Goal: Task Accomplishment & Management: Use online tool/utility

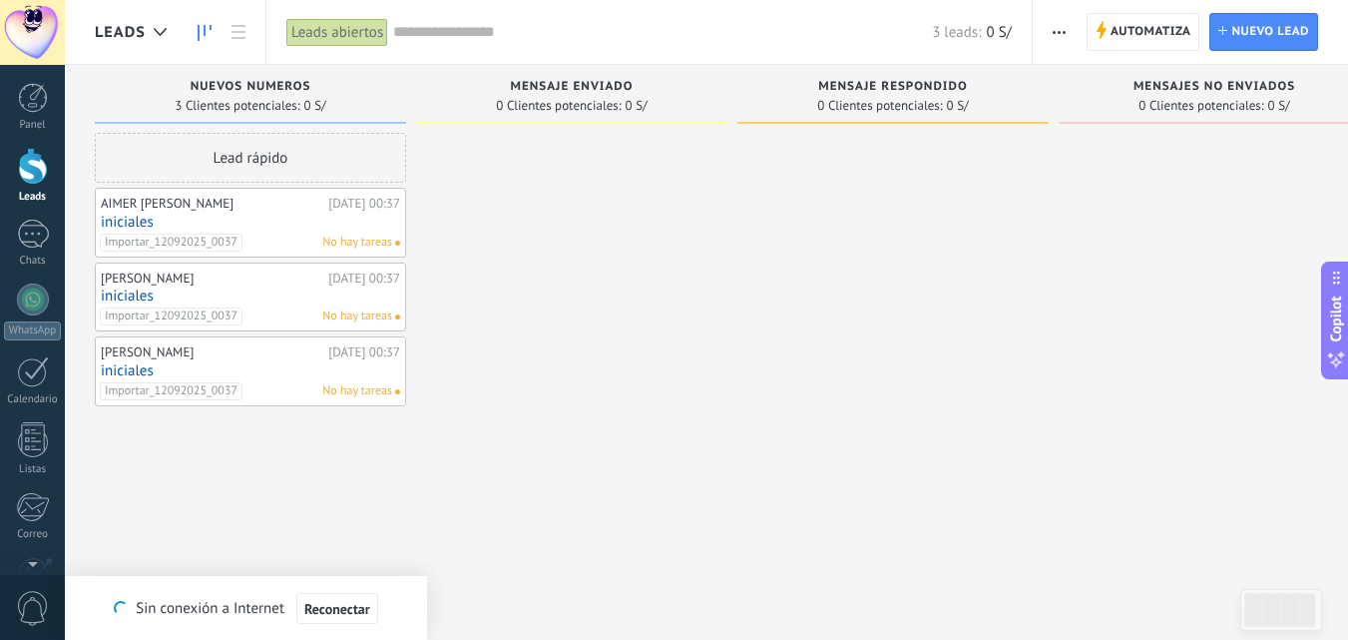
click at [36, 161] on div at bounding box center [33, 166] width 30 height 37
click at [1053, 31] on icon "button" at bounding box center [1059, 32] width 13 height 3
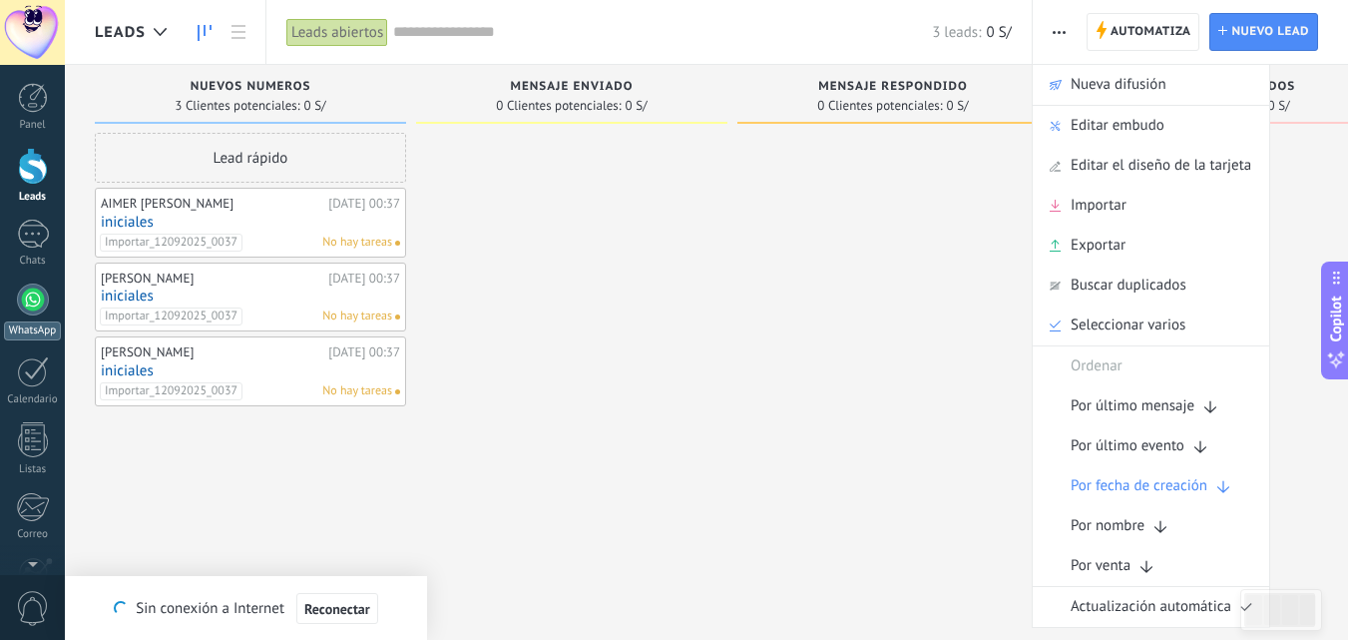
click at [24, 301] on div at bounding box center [33, 299] width 32 height 32
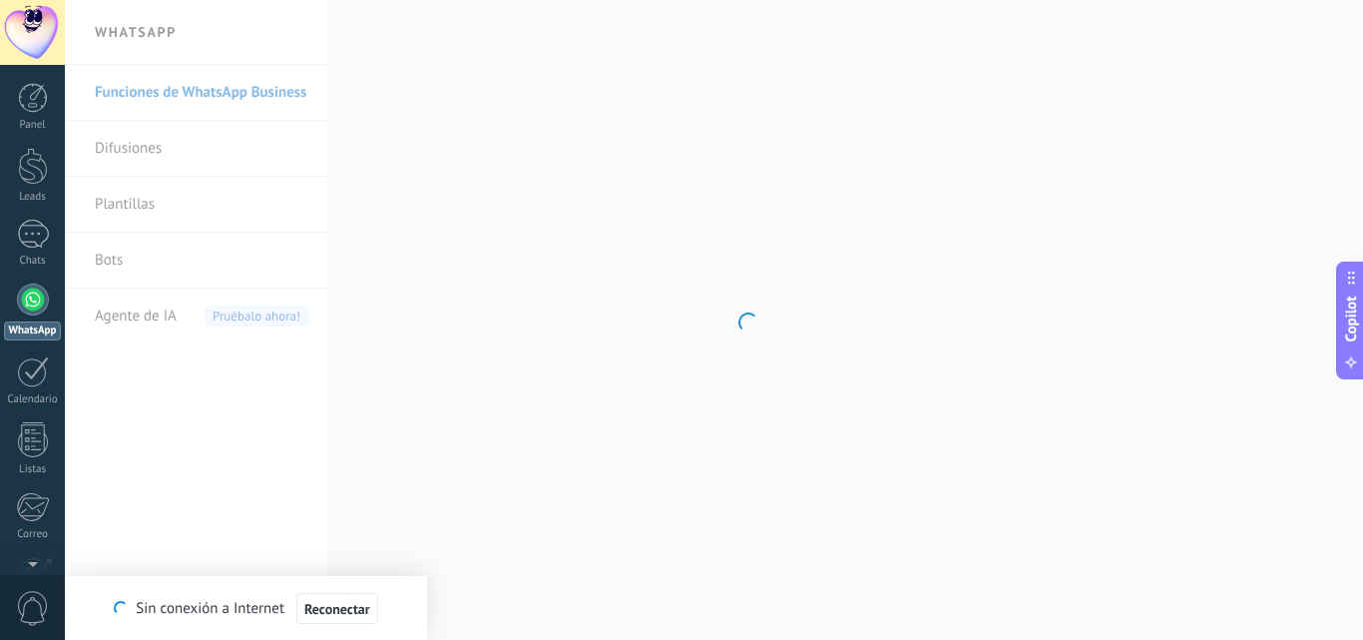
click at [164, 189] on body ".abccls-1,.abccls-2{fill-rule:evenodd}.abccls-2{fill:#fff} .abfcls-1{fill:none}…" at bounding box center [681, 320] width 1363 height 640
click at [191, 191] on link "Plantillas" at bounding box center [202, 205] width 214 height 56
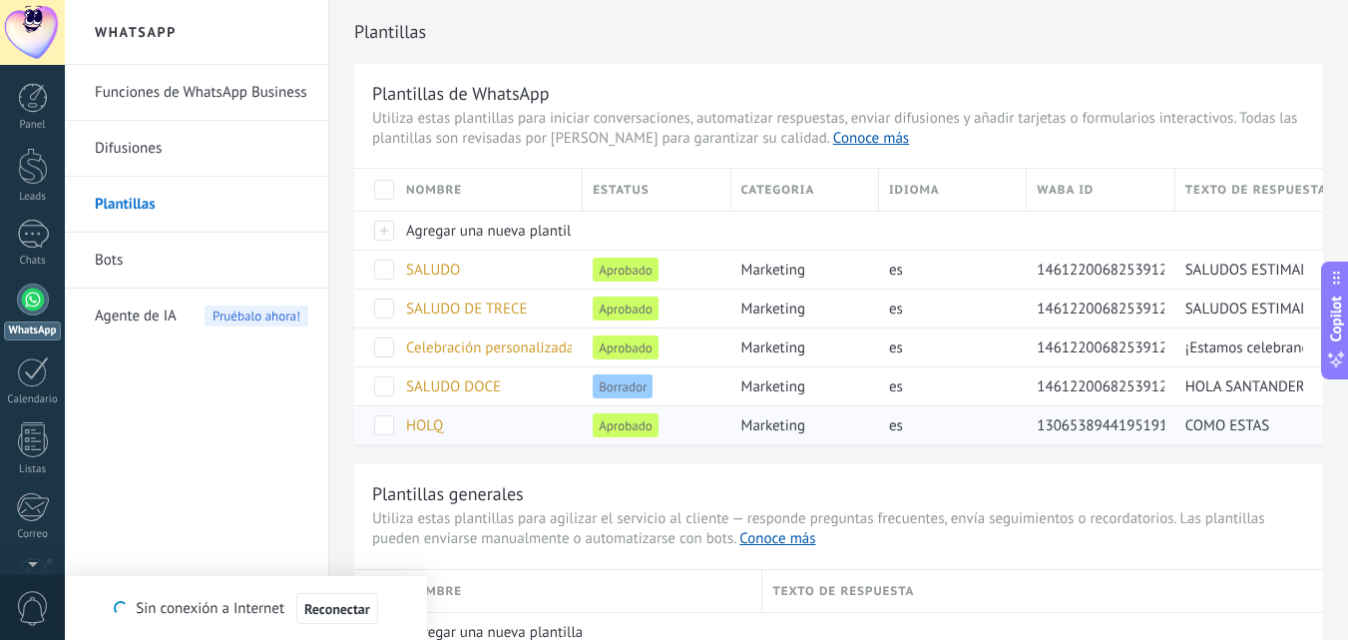
click at [539, 414] on div "HOLQ" at bounding box center [484, 425] width 177 height 38
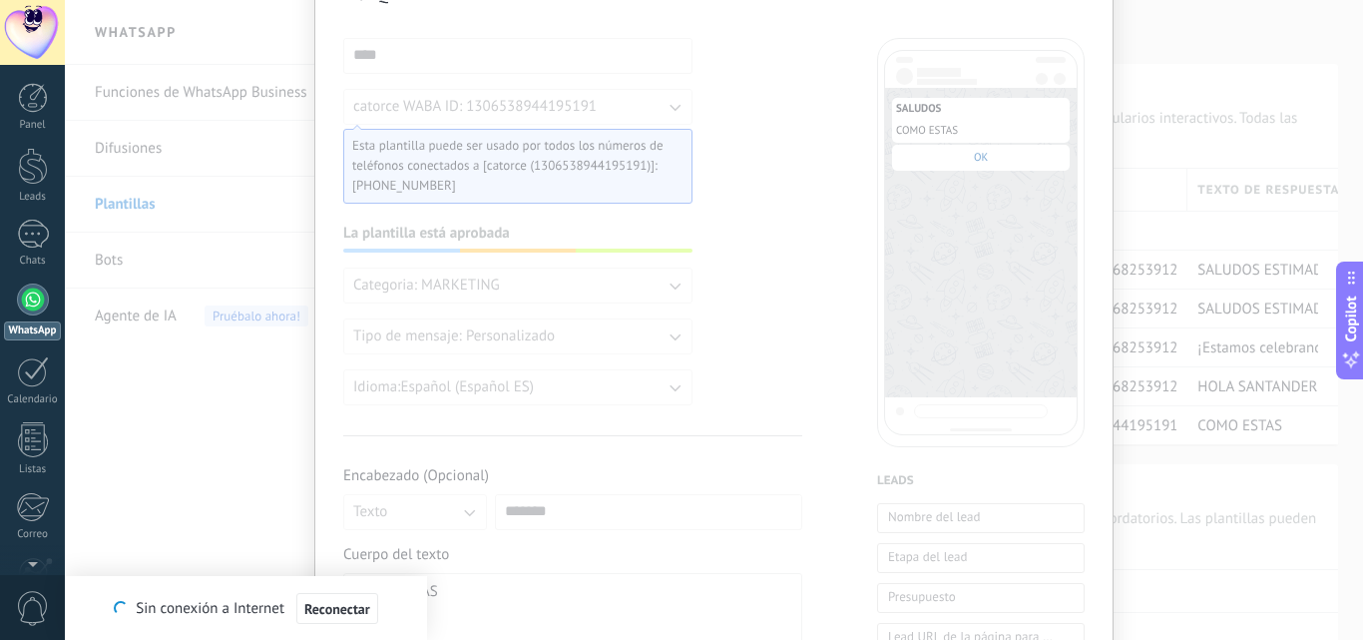
scroll to position [64, 0]
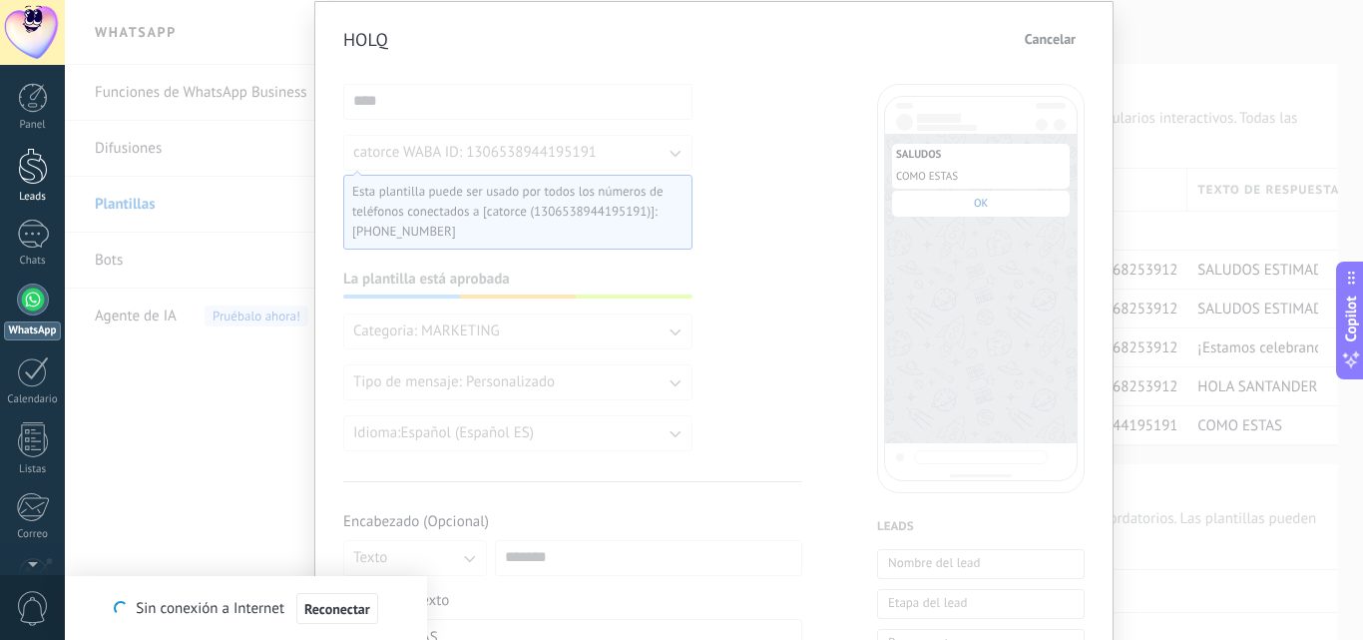
click at [9, 184] on link "Leads" at bounding box center [32, 176] width 65 height 56
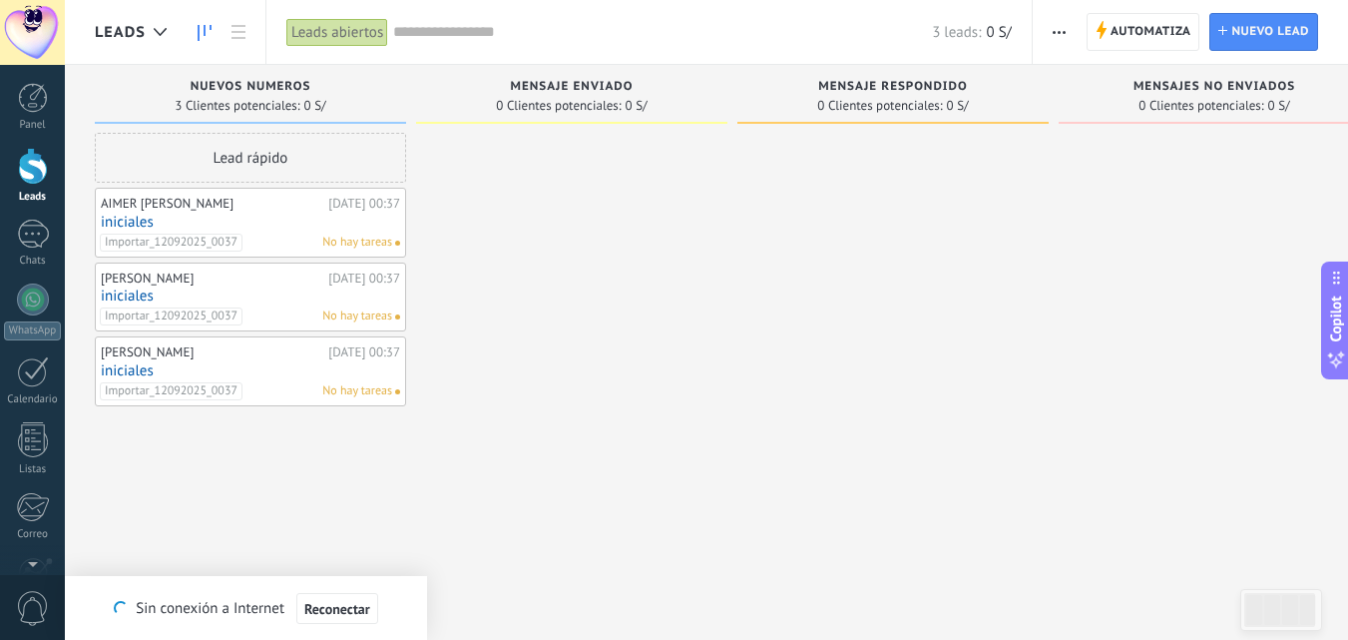
click at [1058, 27] on span "button" at bounding box center [1059, 32] width 13 height 38
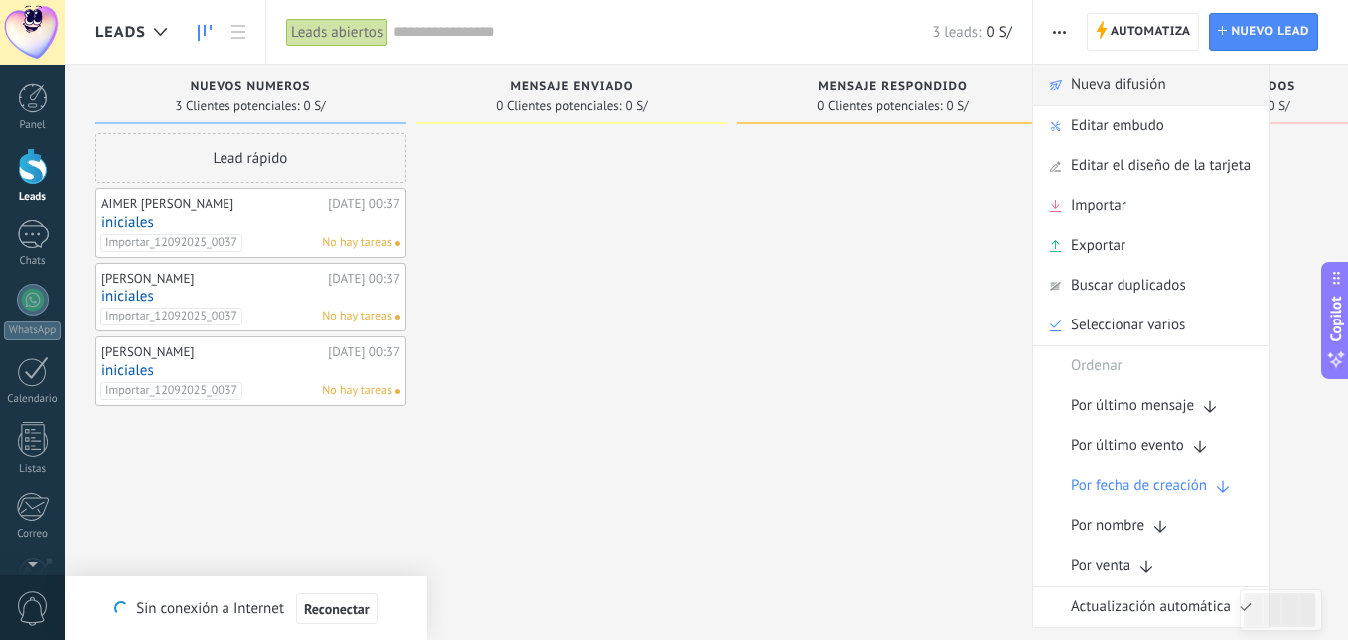
click at [1105, 84] on span "Nueva difusión" at bounding box center [1119, 85] width 96 height 40
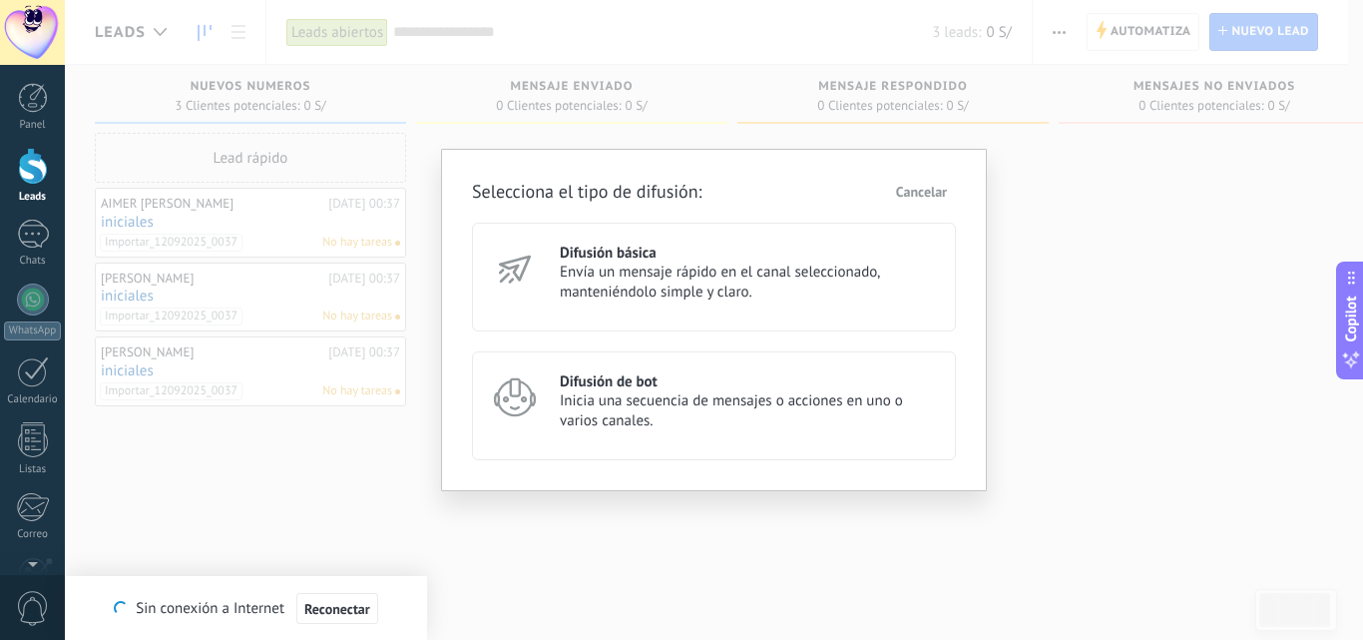
click at [648, 402] on span "Inicia una secuencia de mensajes o acciones en uno o varios canales." at bounding box center [749, 411] width 378 height 40
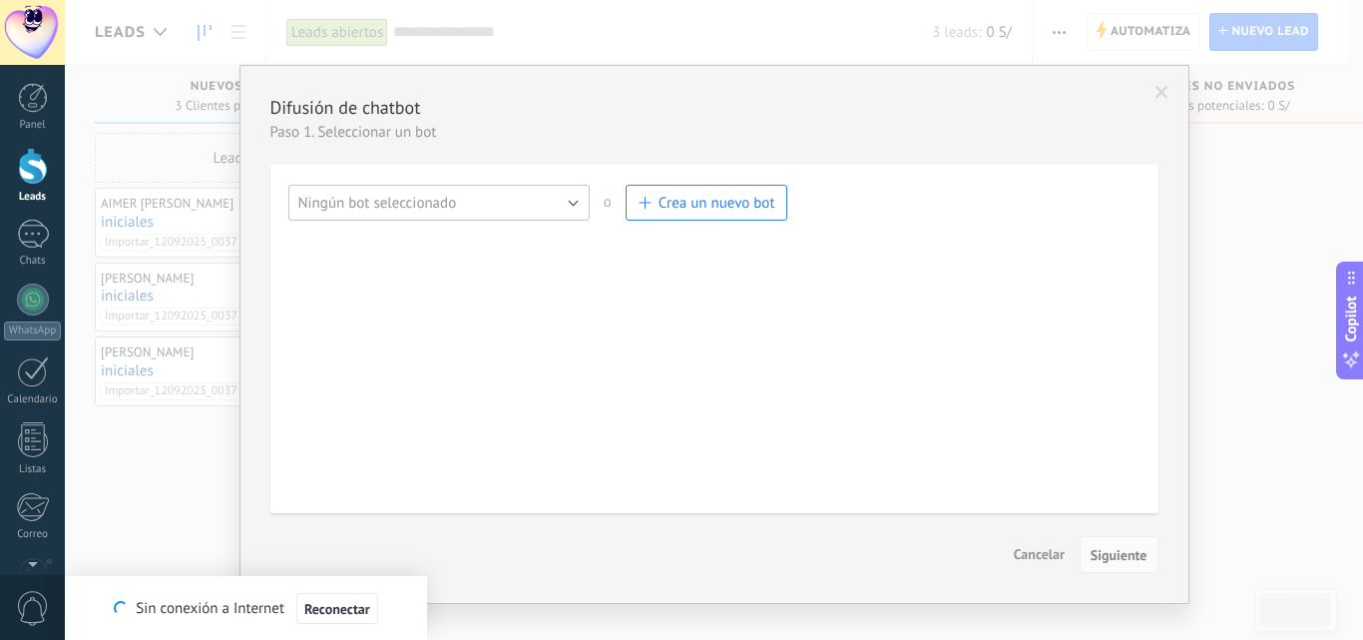
click at [539, 192] on button "Ningún bot seleccionado" at bounding box center [438, 203] width 301 height 36
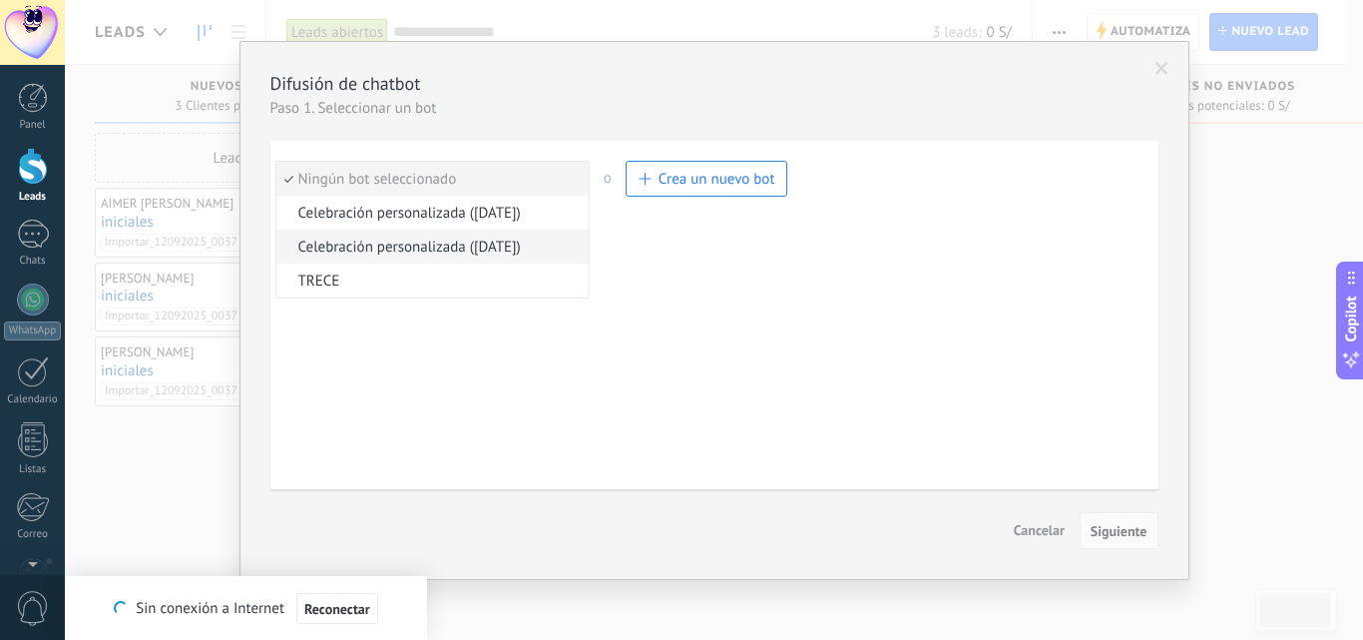
scroll to position [29, 0]
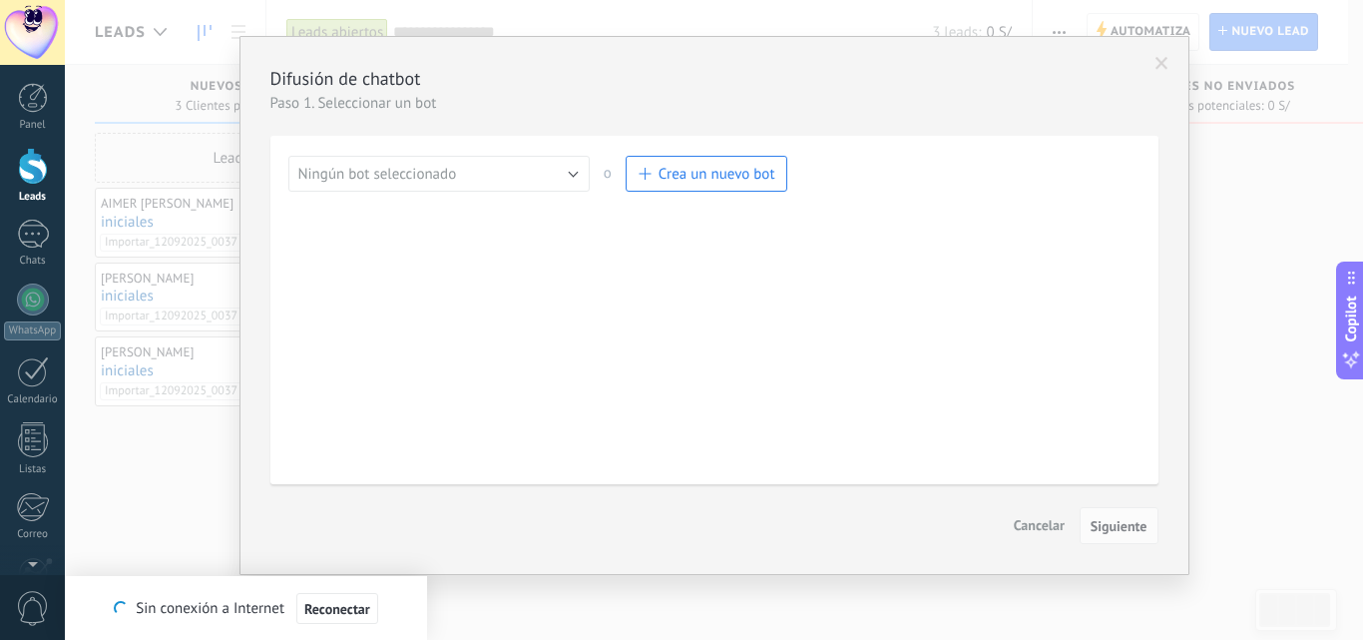
click at [166, 484] on div "Difusión de chatbot Paso 1. Seleccionar un bot Salesbot Gestionar Ningún bot se…" at bounding box center [714, 320] width 1298 height 640
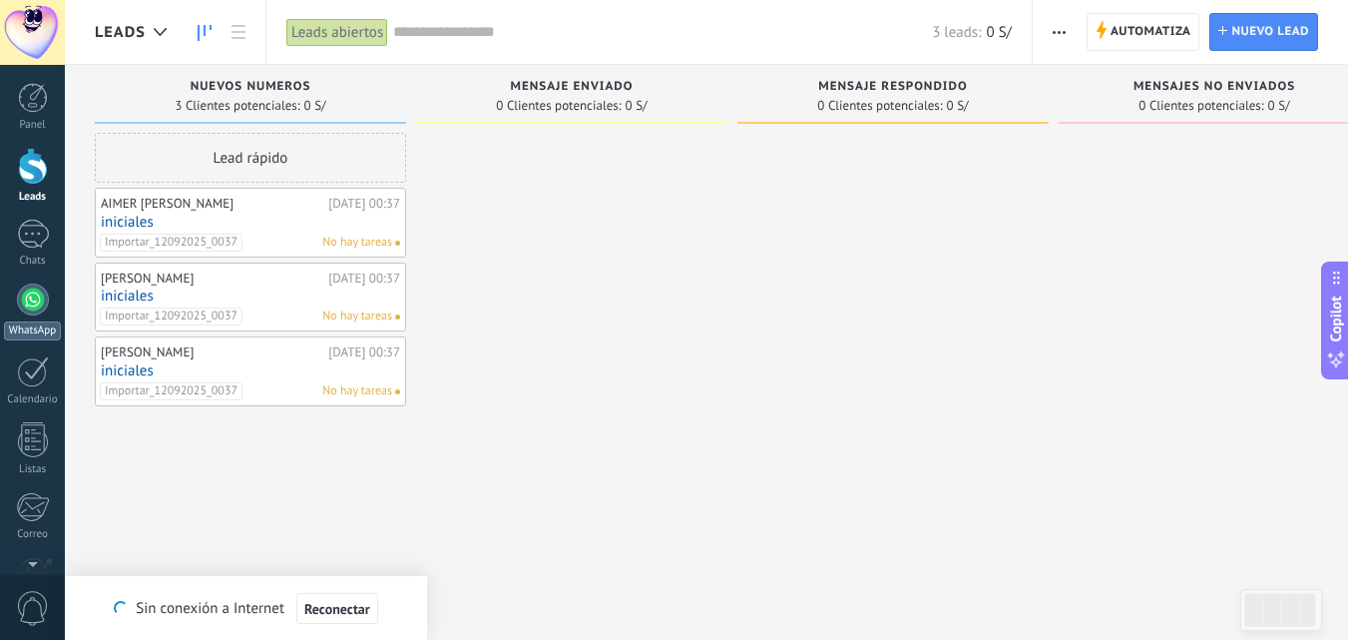
click at [33, 301] on div at bounding box center [33, 299] width 32 height 32
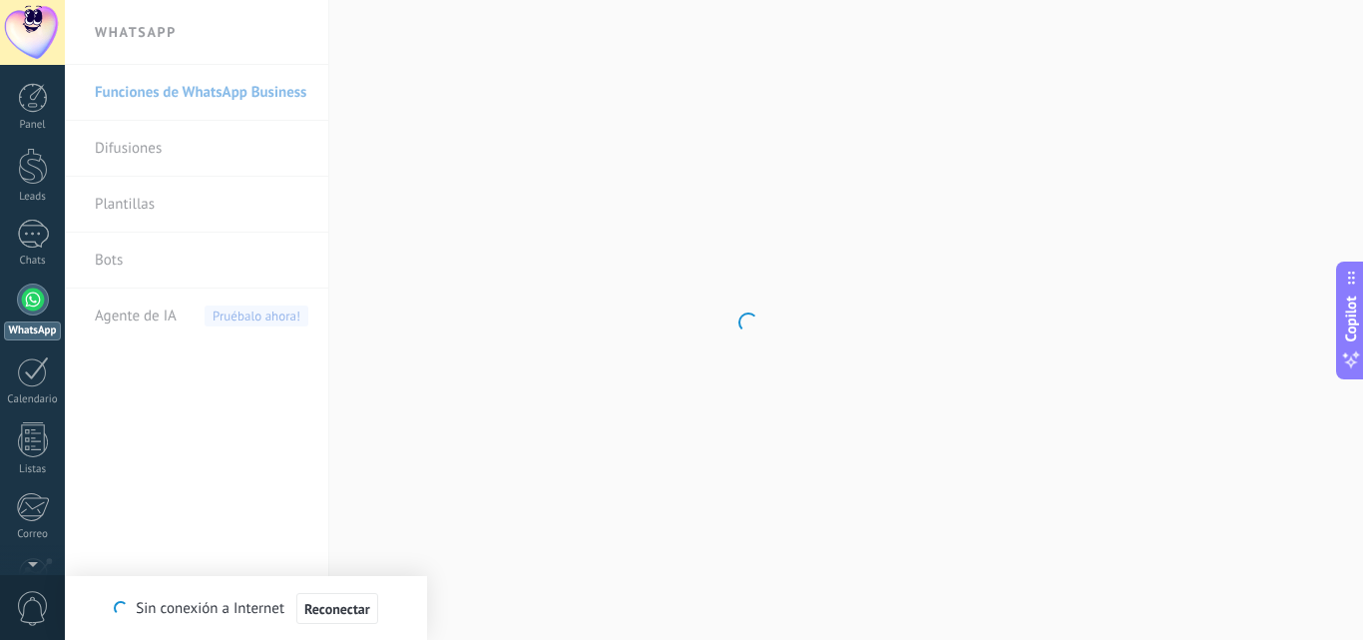
click at [181, 212] on body ".abccls-1,.abccls-2{fill-rule:evenodd}.abccls-2{fill:#fff} .abfcls-1{fill:none}…" at bounding box center [681, 320] width 1363 height 640
click at [189, 203] on link "Plantillas" at bounding box center [202, 205] width 214 height 56
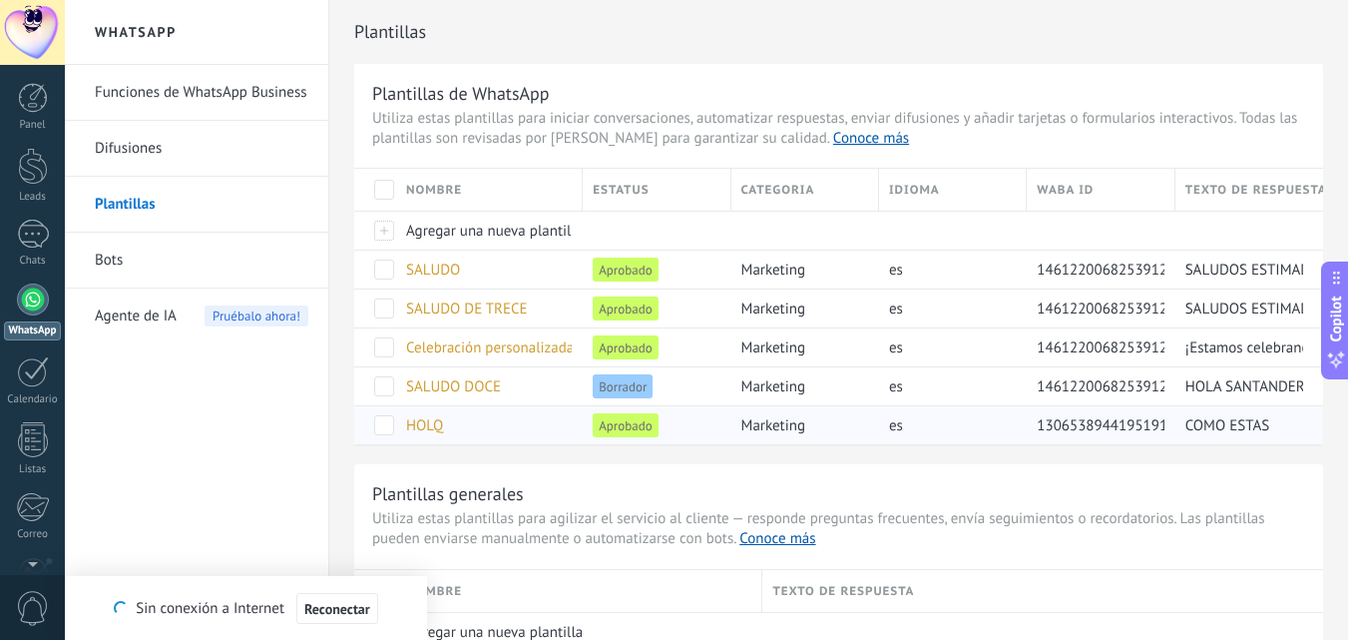
click at [489, 420] on div "HOLQ" at bounding box center [484, 425] width 177 height 38
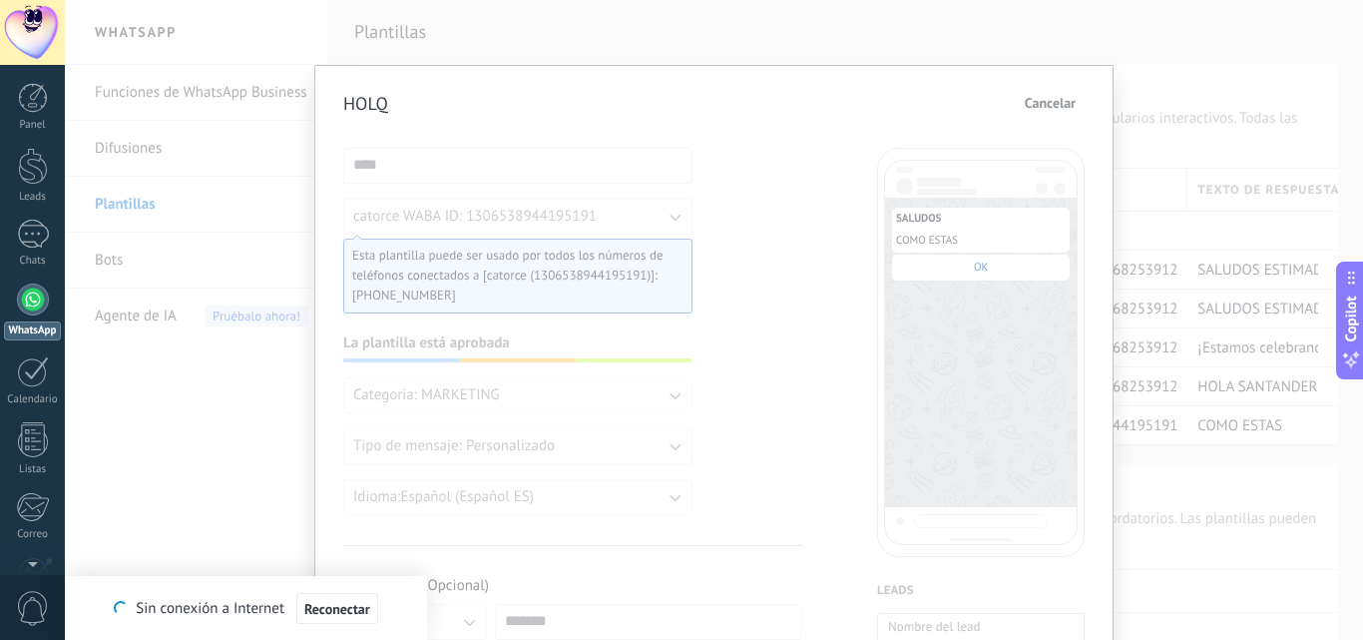
click at [1044, 93] on button "Cancelar" at bounding box center [1050, 103] width 69 height 30
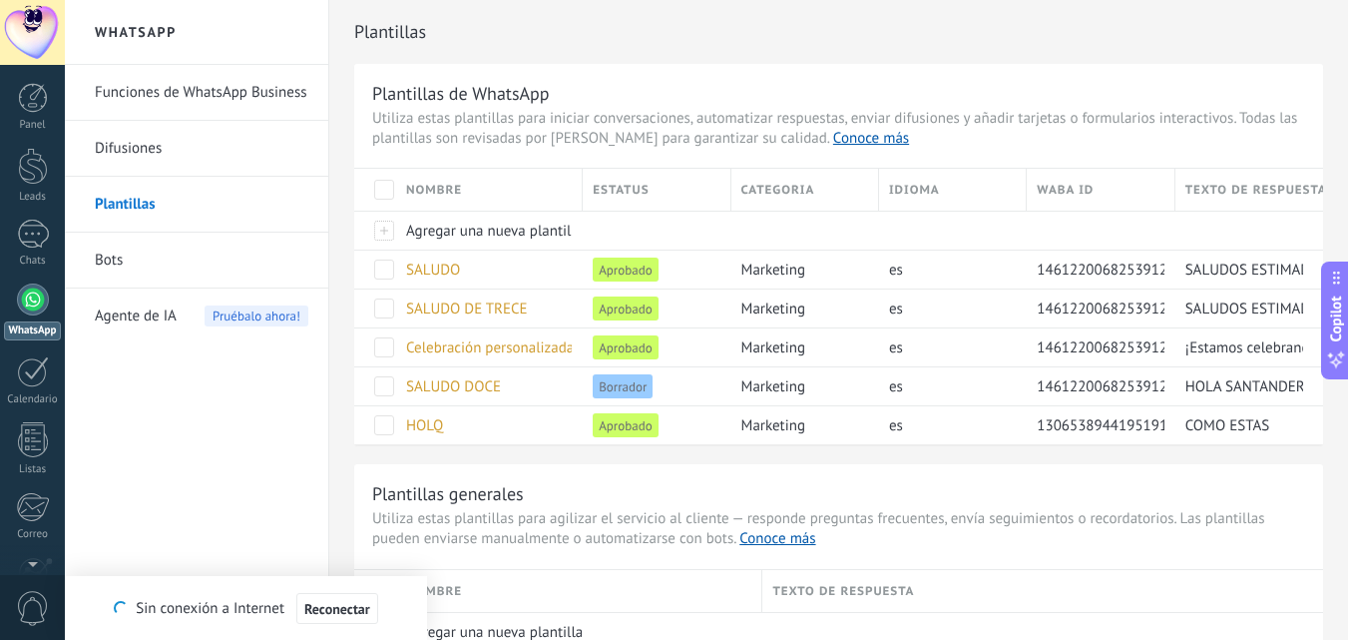
click at [159, 260] on link "Bots" at bounding box center [202, 261] width 214 height 56
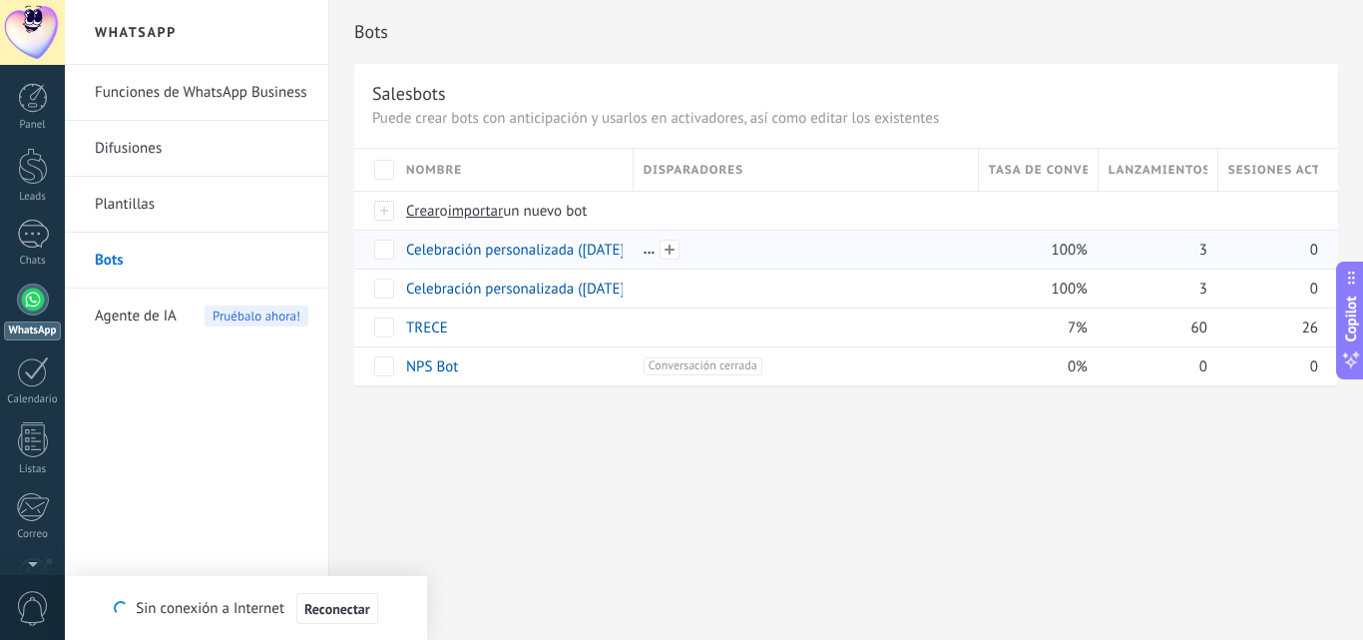
click at [737, 247] on div at bounding box center [806, 250] width 324 height 18
click at [804, 277] on div at bounding box center [801, 288] width 335 height 38
click at [879, 259] on div at bounding box center [801, 250] width 335 height 38
click at [1069, 242] on span "100%" at bounding box center [1070, 250] width 36 height 19
click at [1007, 255] on div "100%" at bounding box center [1034, 250] width 110 height 38
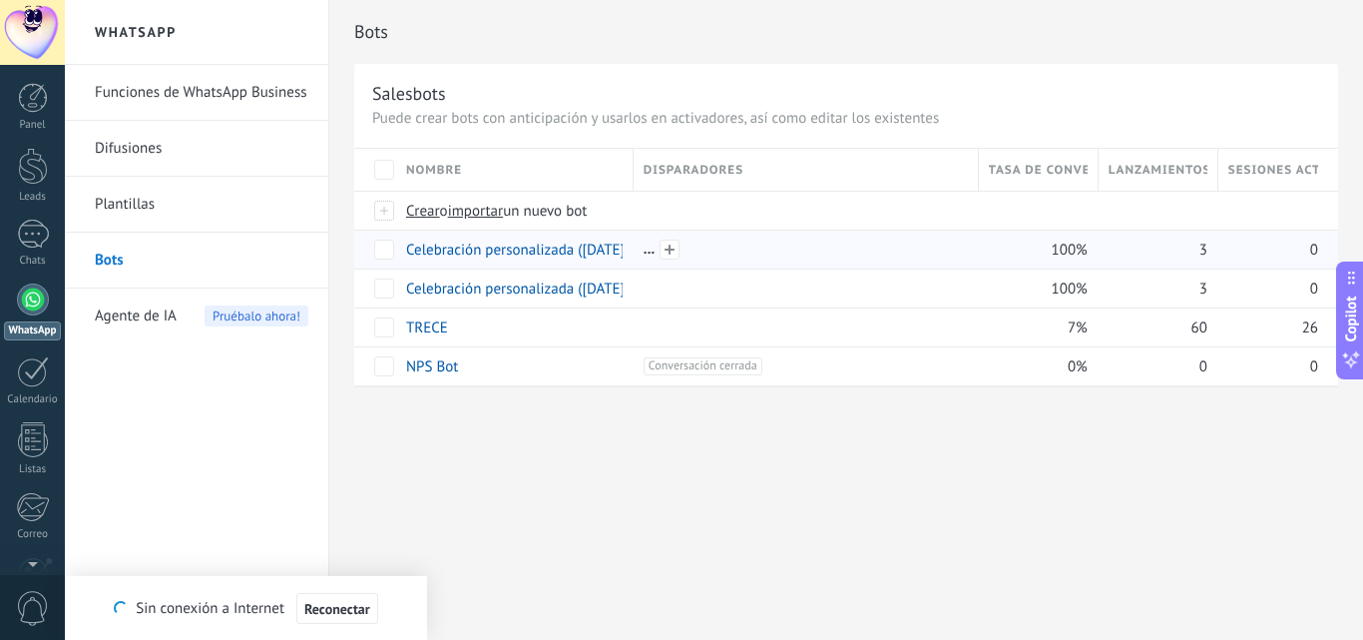
click at [686, 251] on div at bounding box center [806, 250] width 324 height 18
click at [651, 254] on div at bounding box center [806, 250] width 324 height 18
click at [54, 171] on link "Leads" at bounding box center [32, 176] width 65 height 56
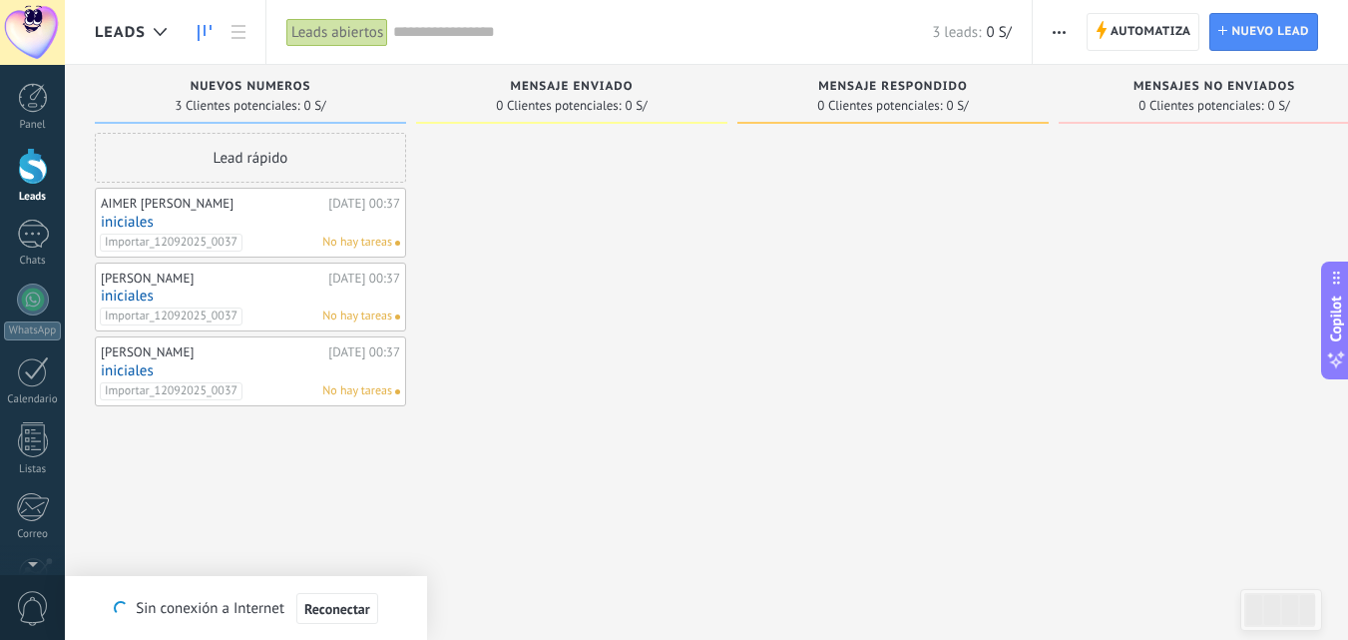
click at [1057, 26] on span "button" at bounding box center [1059, 32] width 13 height 38
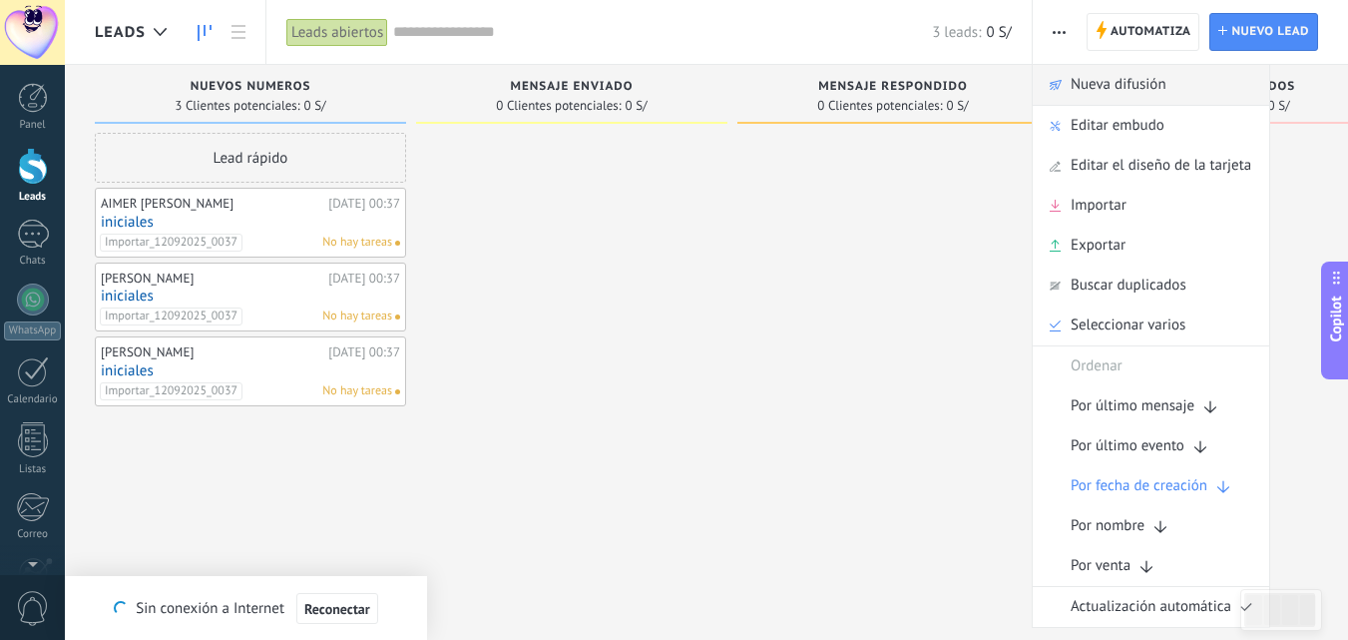
click at [1080, 75] on span "Nueva difusión" at bounding box center [1119, 85] width 96 height 40
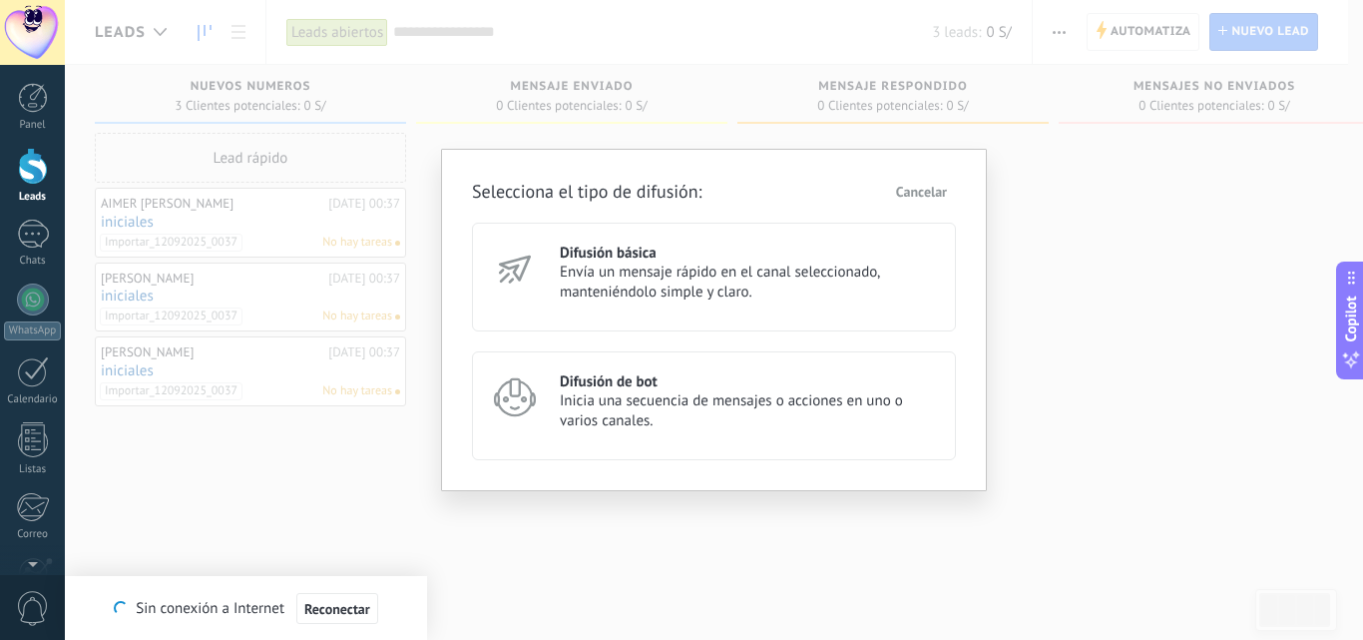
click at [565, 369] on div "Difusión de bot Inicia una secuencia de mensajes o acciones en uno o varios can…" at bounding box center [714, 405] width 484 height 109
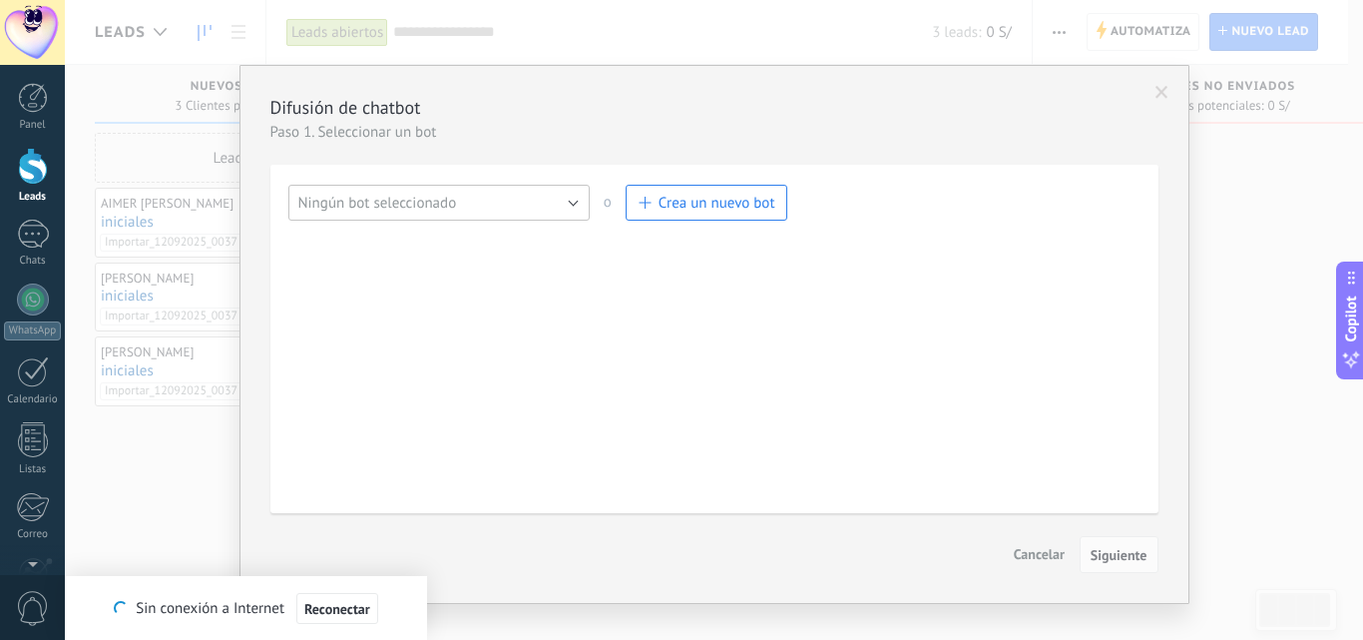
click at [511, 208] on button "Ningún bot seleccionado" at bounding box center [438, 203] width 301 height 36
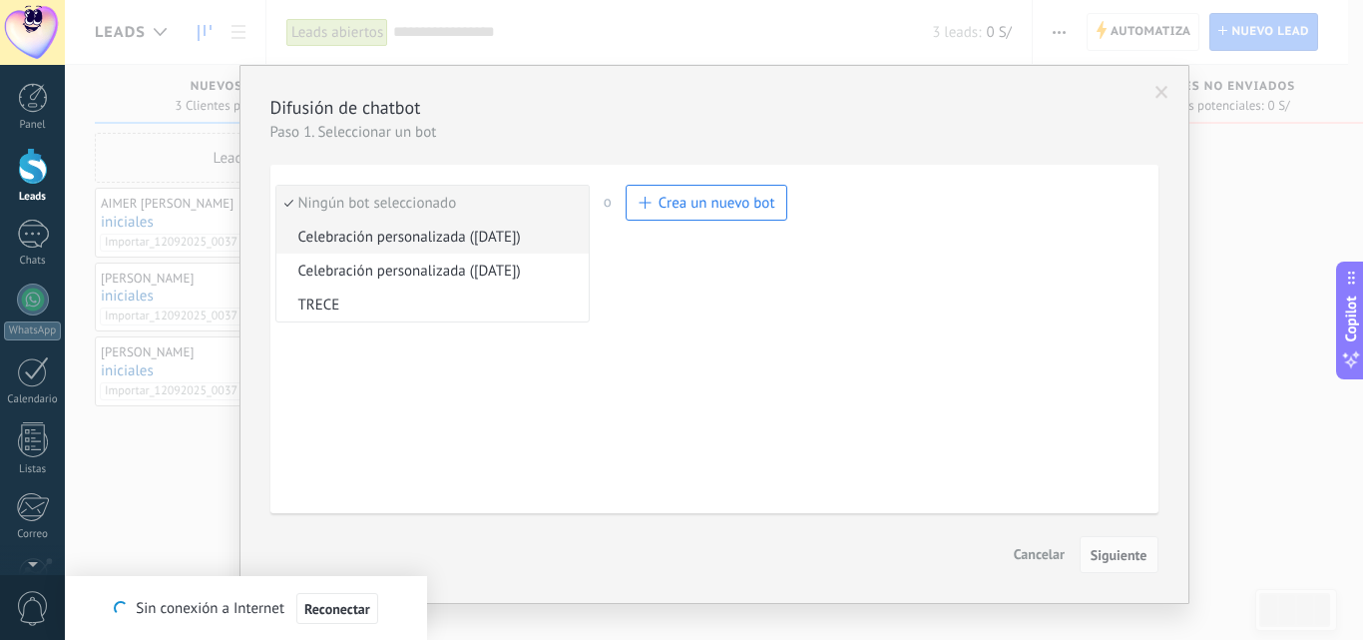
click at [485, 235] on span "Celebración personalizada ([DATE])" at bounding box center [429, 237] width 306 height 19
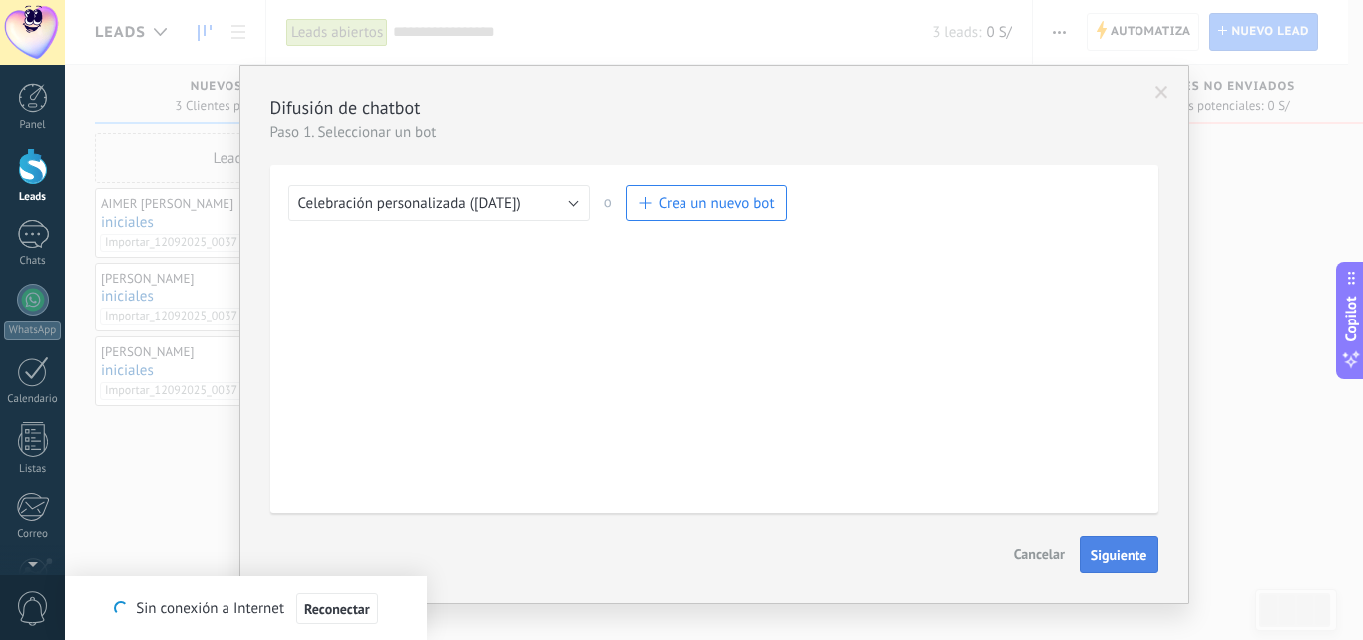
click at [1090, 546] on button "Siguiente" at bounding box center [1119, 555] width 79 height 38
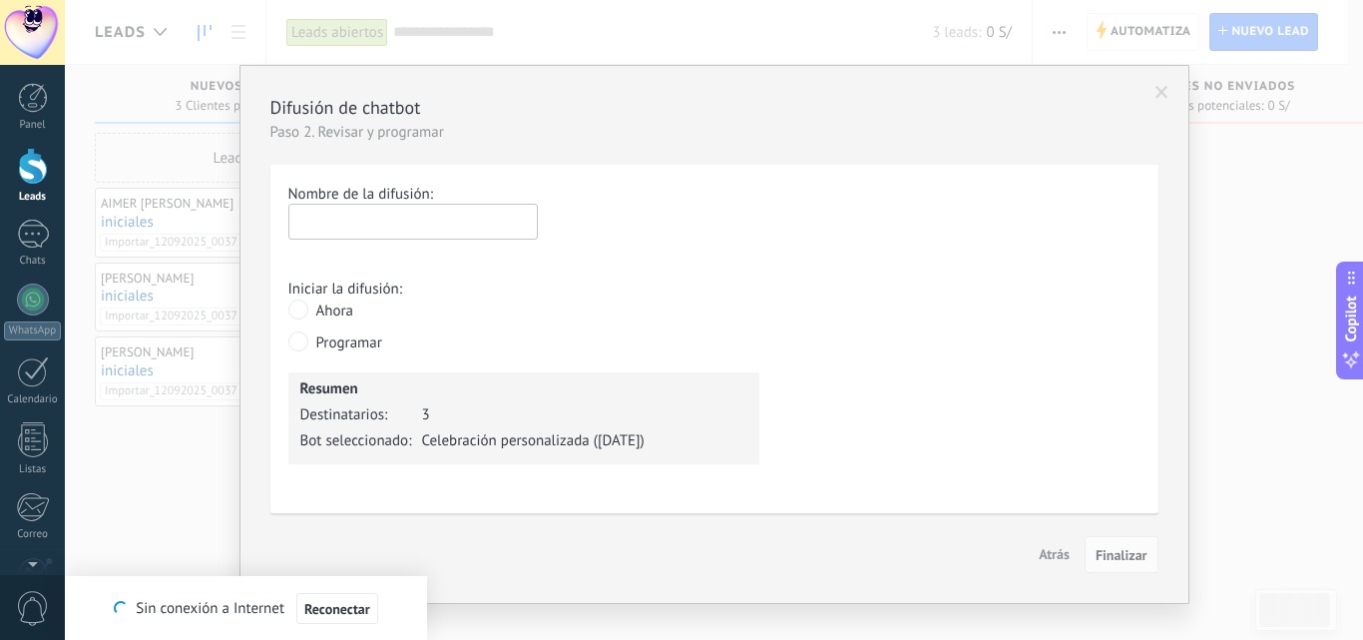
click at [393, 223] on input "text" at bounding box center [412, 222] width 249 height 36
type input "***"
click at [1117, 549] on span "Finalizar" at bounding box center [1122, 555] width 52 height 14
